Goal: Task Accomplishment & Management: Manage account settings

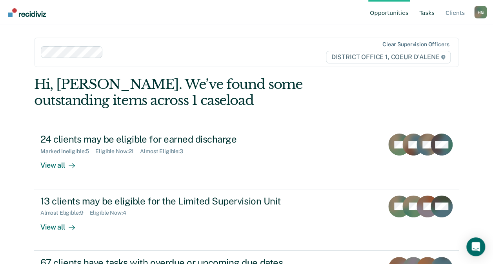
click at [429, 11] on link "Tasks" at bounding box center [426, 12] width 18 height 25
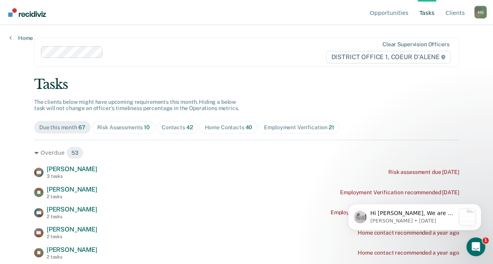
click at [176, 125] on div "Contacts 42" at bounding box center [176, 127] width 31 height 7
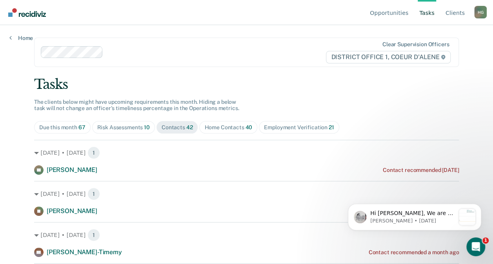
click at [138, 128] on div "Risk Assessments 10" at bounding box center [123, 127] width 53 height 7
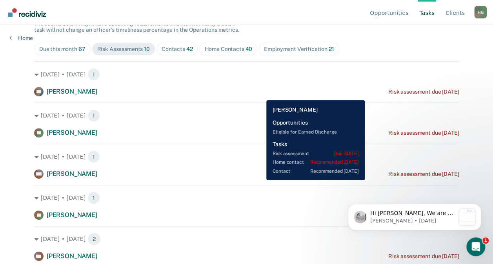
scroll to position [39, 0]
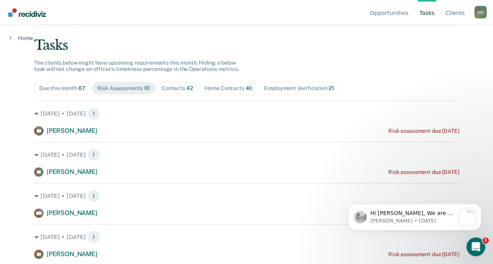
click at [175, 88] on div "Contacts 42" at bounding box center [176, 88] width 31 height 7
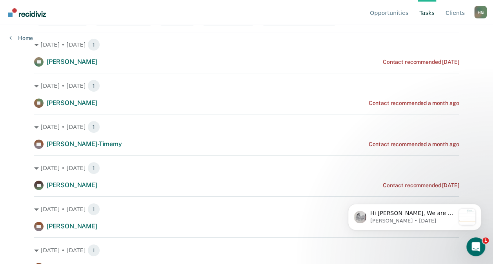
scroll to position [78, 0]
